Goal: Information Seeking & Learning: Find specific fact

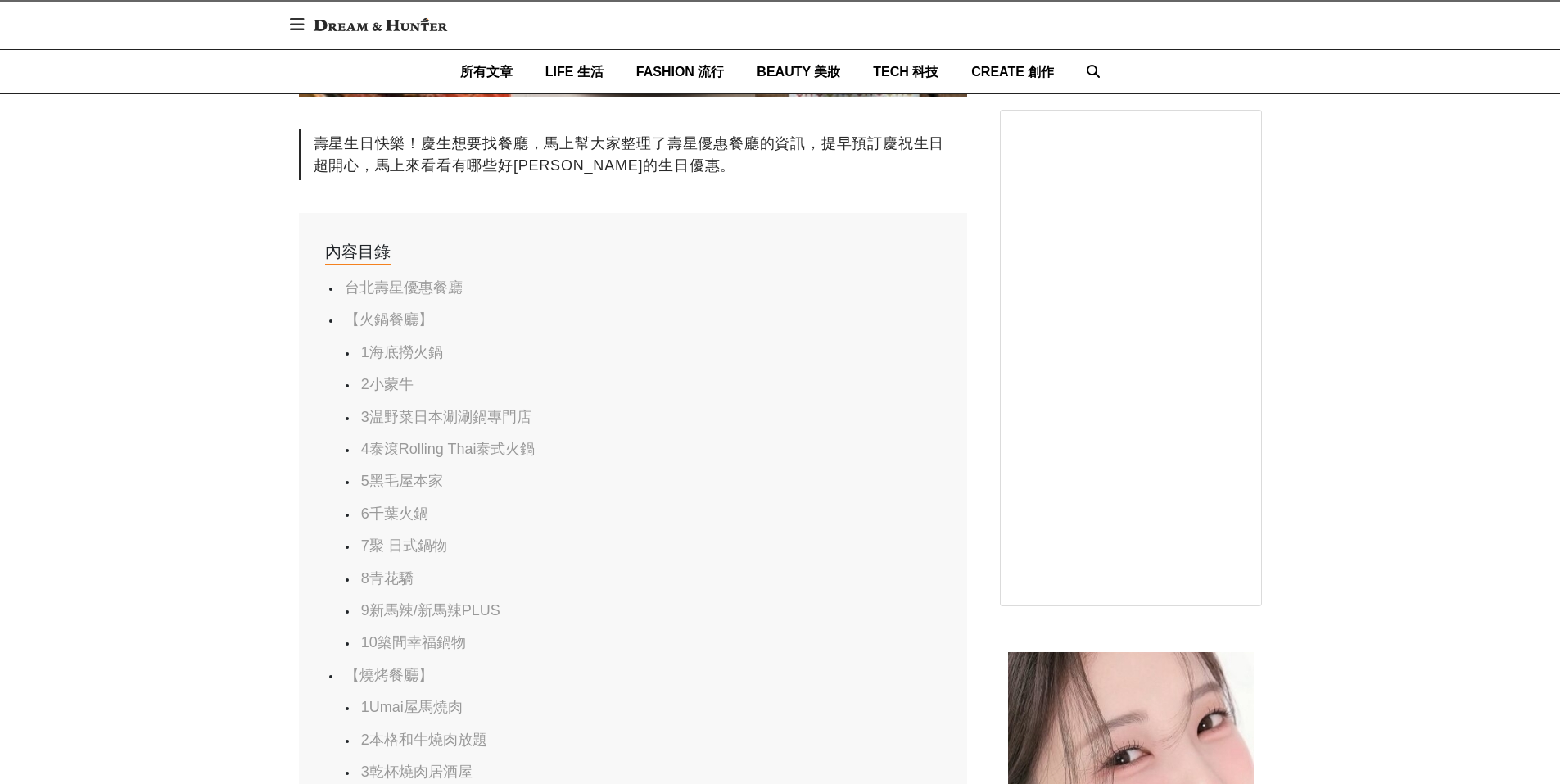
scroll to position [901, 0]
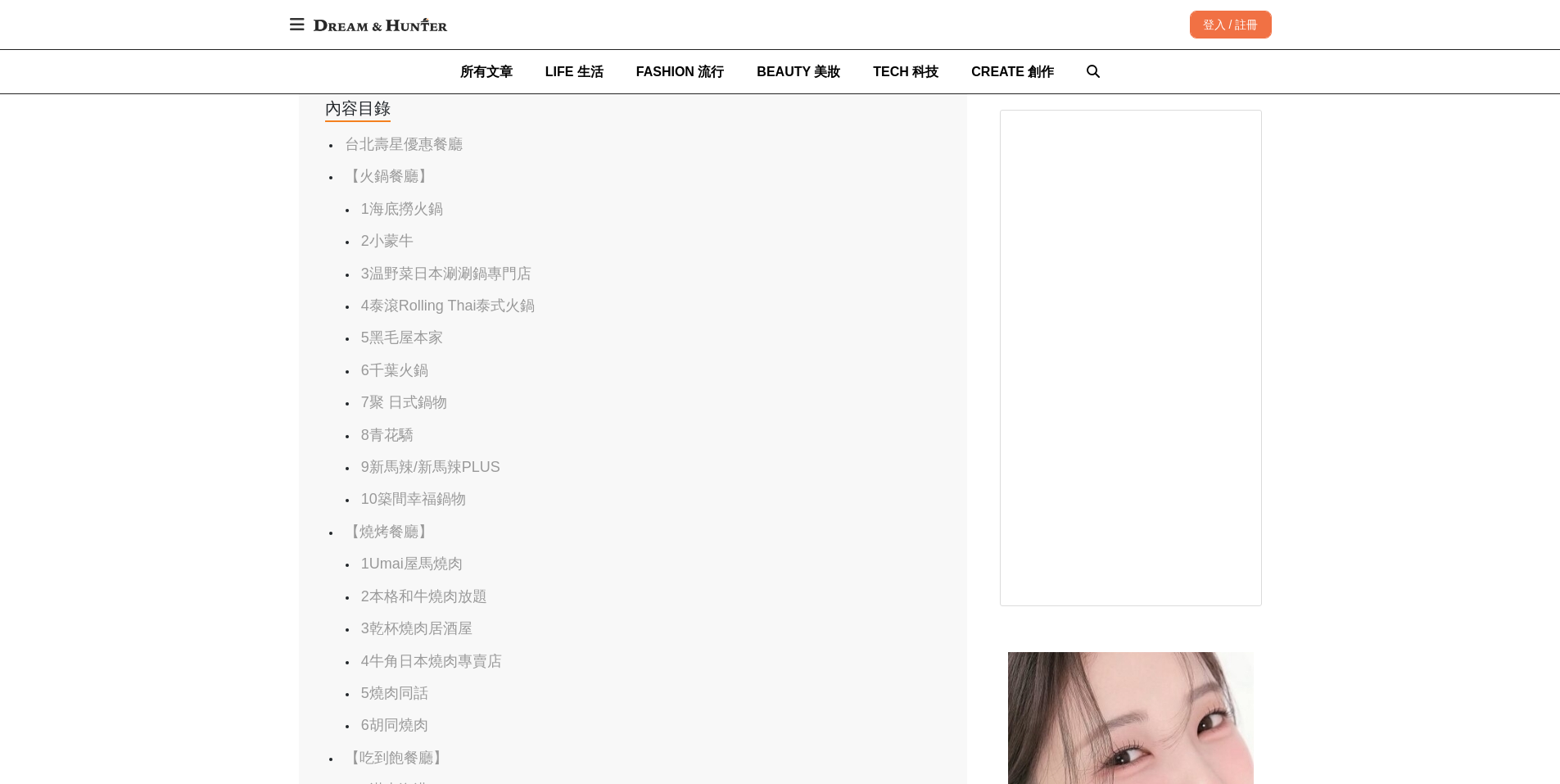
click at [534, 312] on link "4泰滾Rolling Thai泰式火鍋" at bounding box center [448, 305] width 175 height 16
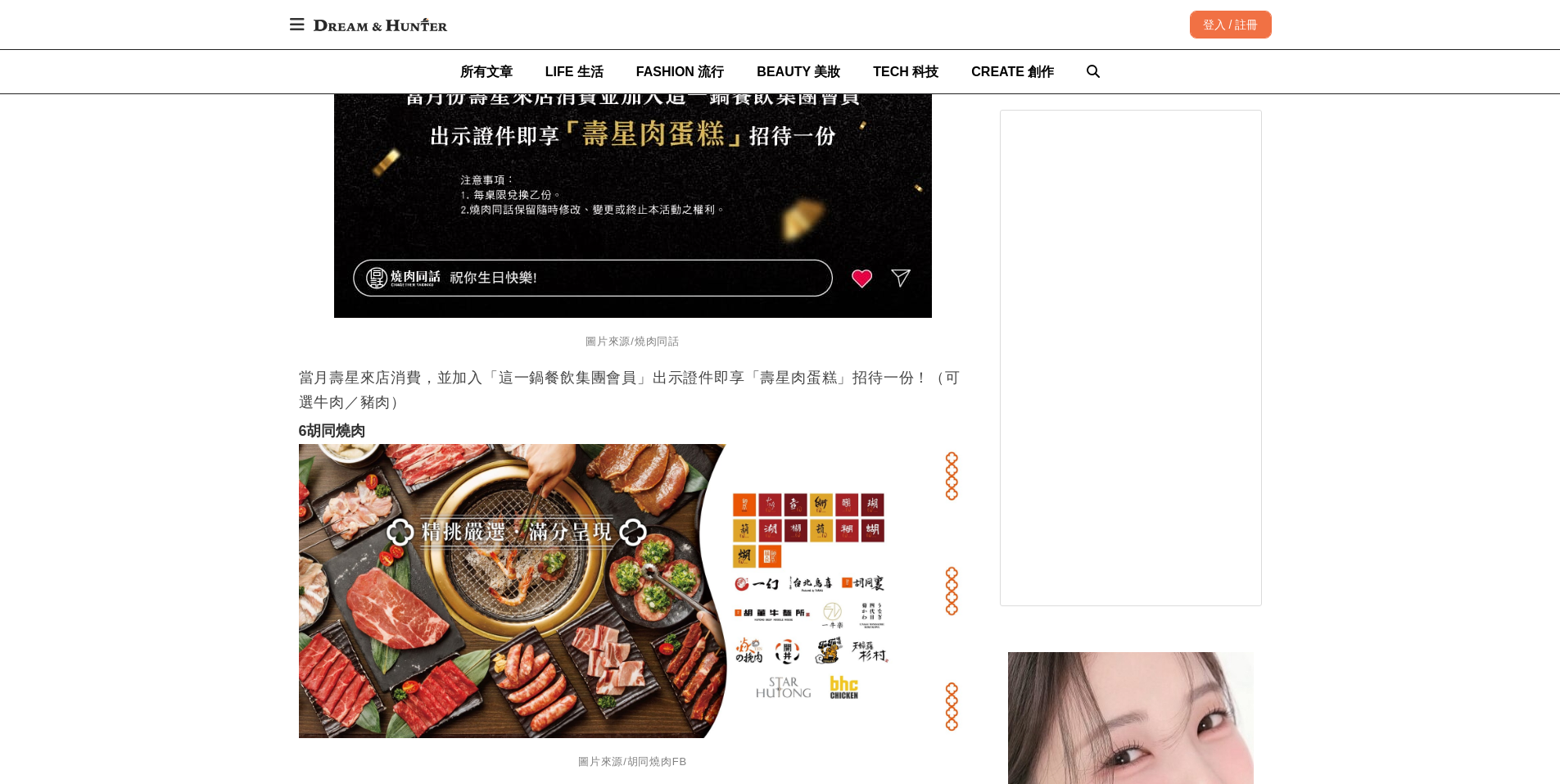
scroll to position [12898, 0]
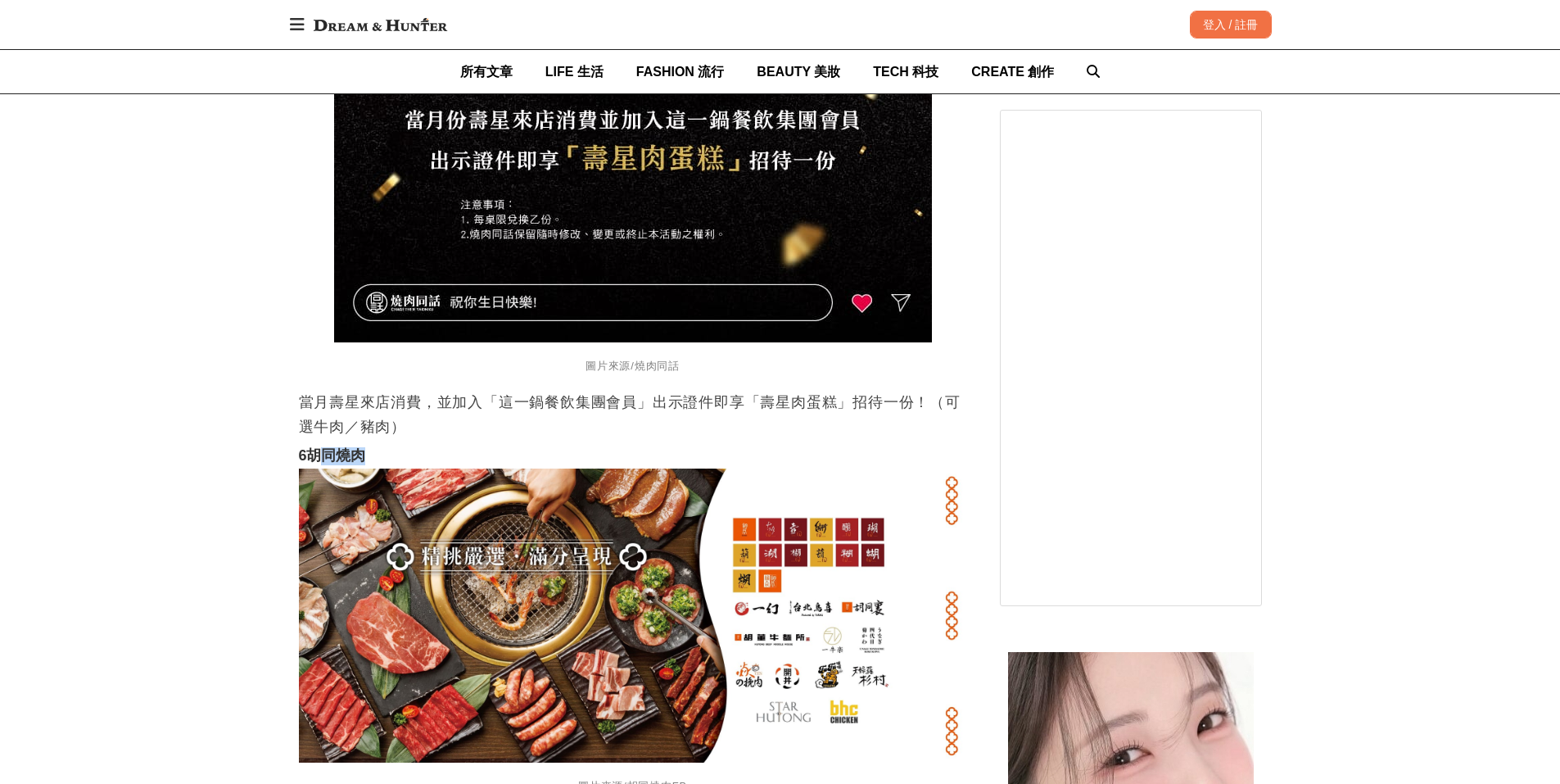
drag, startPoint x: 364, startPoint y: 448, endPoint x: 315, endPoint y: 446, distance: 49.0
click at [315, 447] on strong "6胡同燒肉" at bounding box center [332, 456] width 66 height 16
click at [313, 447] on strong "6胡同燒肉" at bounding box center [332, 456] width 66 height 16
drag, startPoint x: 309, startPoint y: 446, endPoint x: 368, endPoint y: 439, distance: 59.4
click at [368, 447] on h3 "6胡同燒肉" at bounding box center [633, 456] width 669 height 18
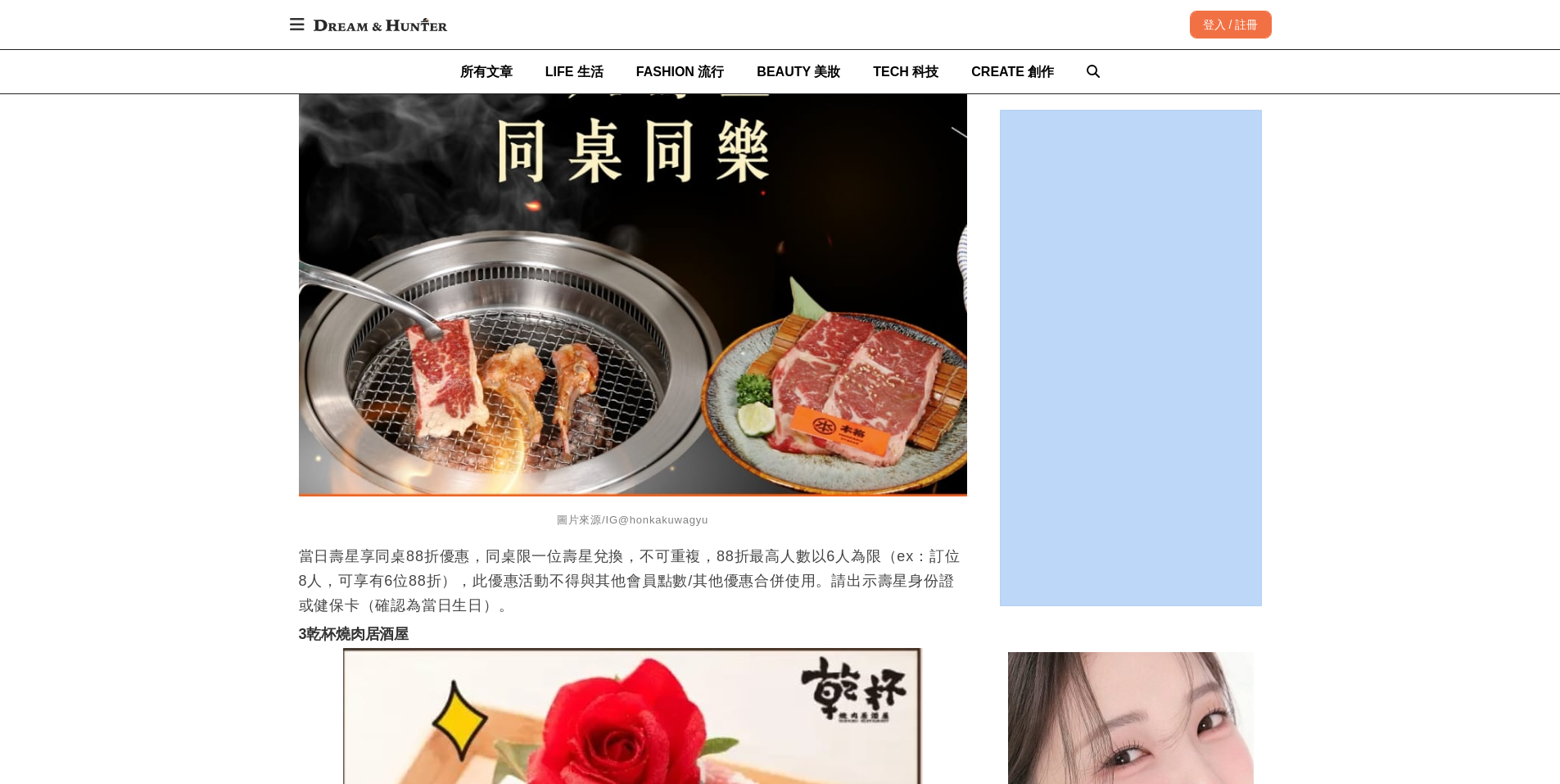
drag, startPoint x: 348, startPoint y: 455, endPoint x: 1414, endPoint y: -78, distance: 1191.8
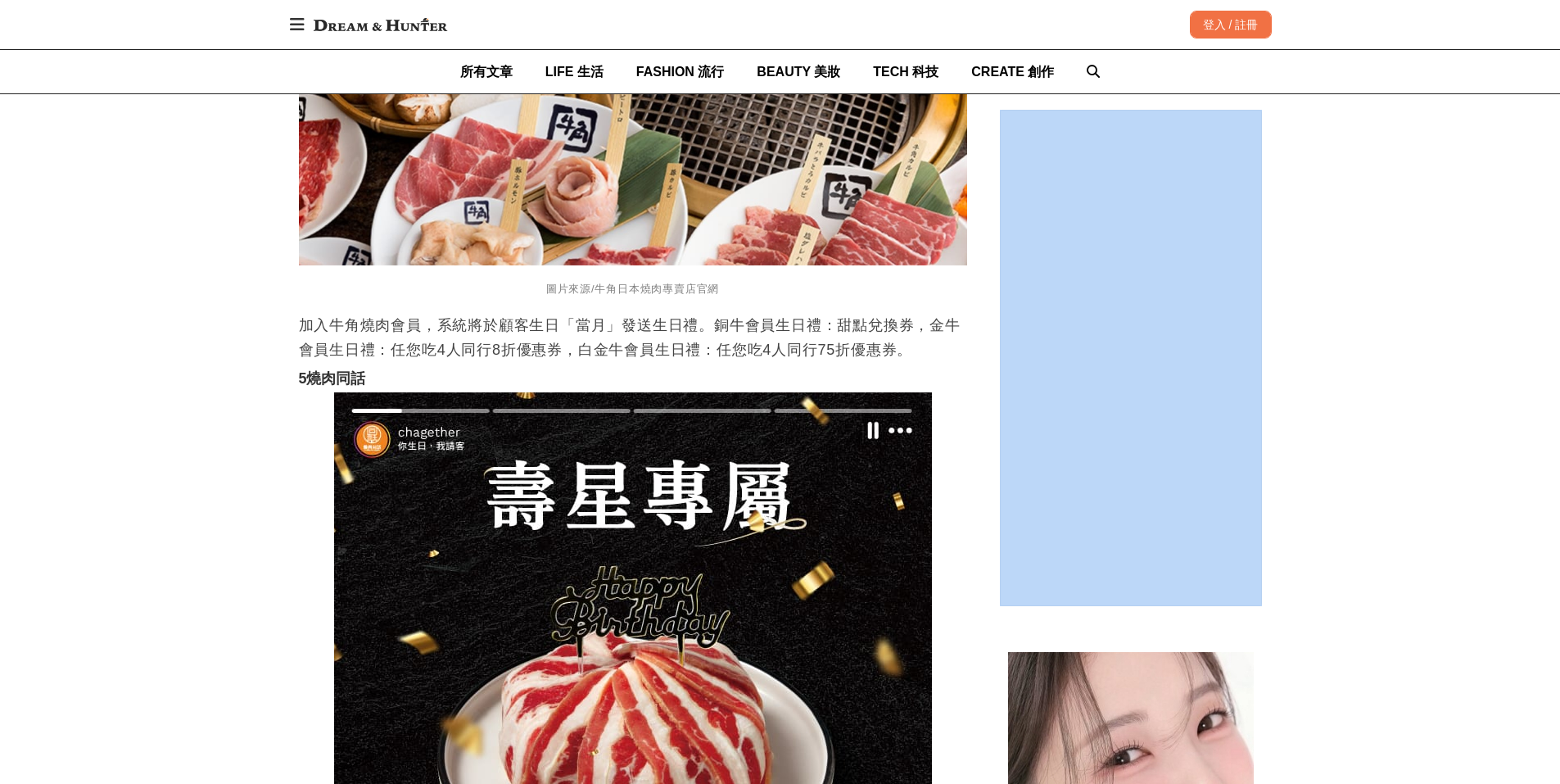
scroll to position [12254, 0]
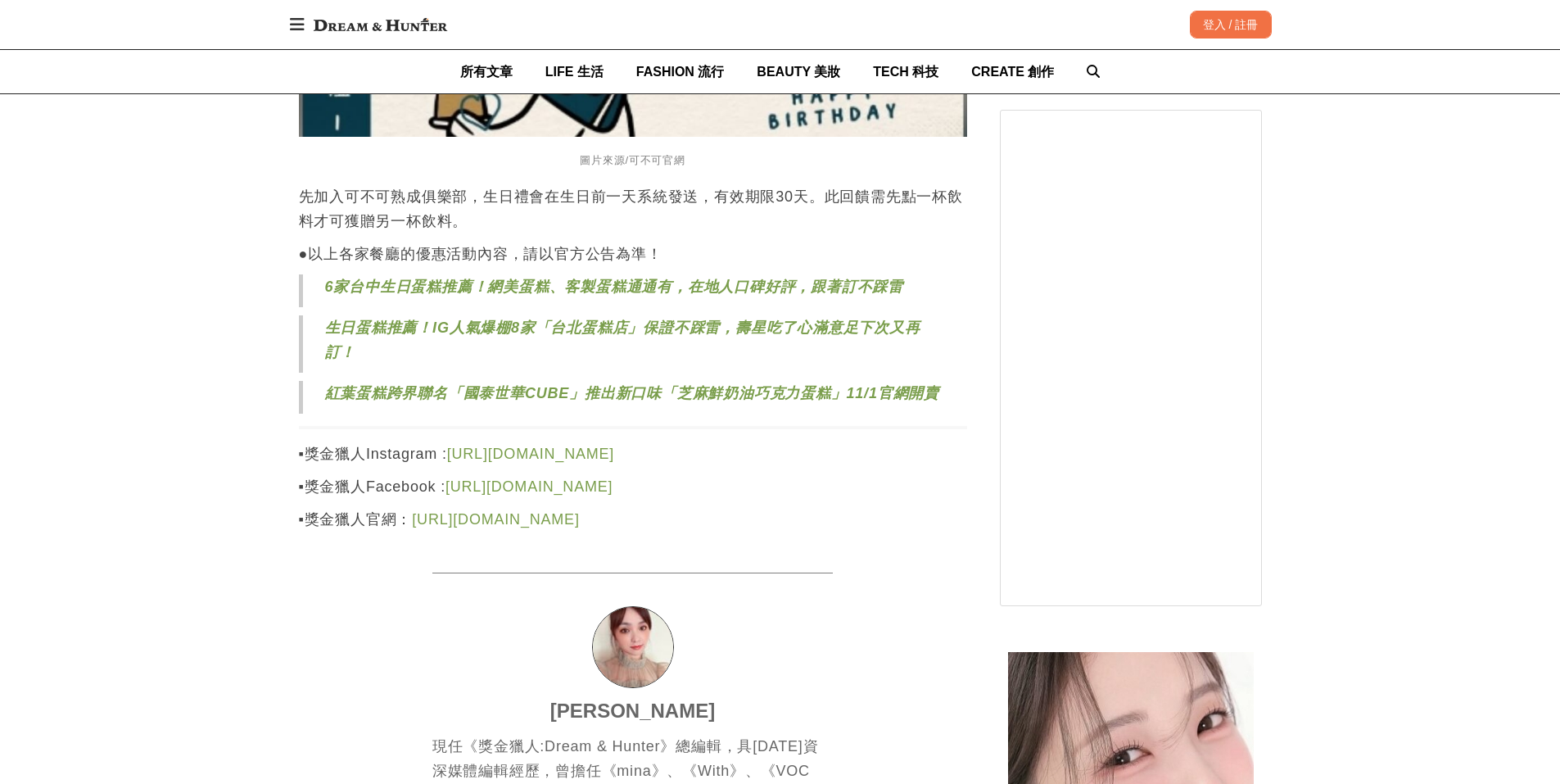
scroll to position [28306, 0]
